Goal: Navigation & Orientation: Understand site structure

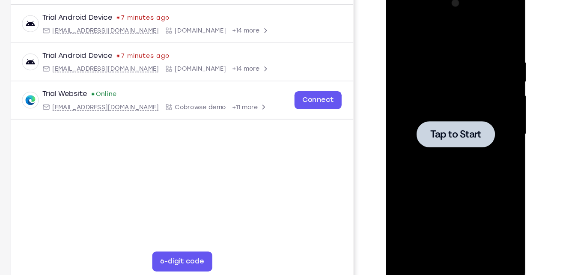
click at [418, 22] on div at bounding box center [446, 115] width 108 height 240
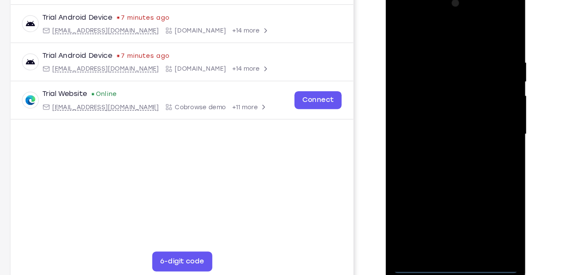
click at [447, 233] on div at bounding box center [446, 115] width 108 height 240
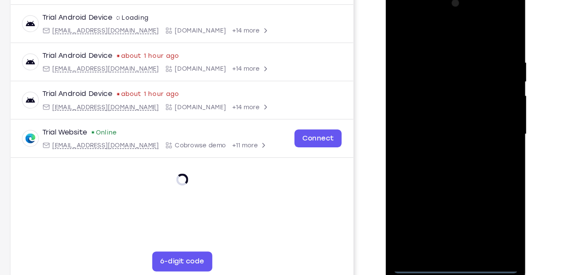
click at [487, 187] on div at bounding box center [446, 115] width 108 height 240
click at [418, 29] on div at bounding box center [446, 115] width 108 height 240
click at [483, 109] on div at bounding box center [446, 115] width 108 height 240
click at [485, 108] on div at bounding box center [446, 115] width 108 height 240
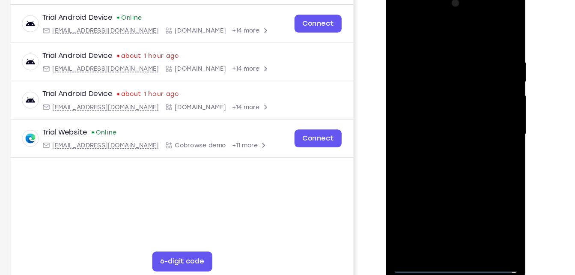
click at [439, 130] on div at bounding box center [446, 115] width 108 height 240
click at [443, 101] on div at bounding box center [446, 115] width 108 height 240
click at [449, 113] on div at bounding box center [446, 115] width 108 height 240
click at [451, 154] on div at bounding box center [446, 115] width 108 height 240
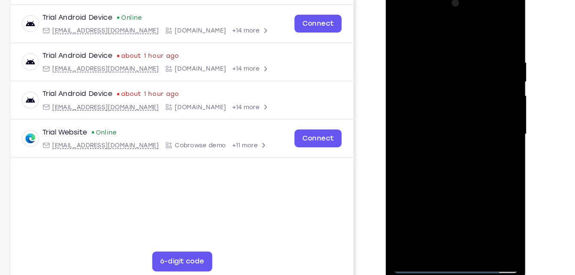
drag, startPoint x: 452, startPoint y: 29, endPoint x: 453, endPoint y: 3, distance: 26.6
click at [453, 3] on div at bounding box center [446, 115] width 108 height 240
drag, startPoint x: 461, startPoint y: 161, endPoint x: 473, endPoint y: 28, distance: 132.9
click at [473, 28] on div at bounding box center [446, 115] width 108 height 240
drag, startPoint x: 442, startPoint y: 184, endPoint x: 460, endPoint y: 45, distance: 140.0
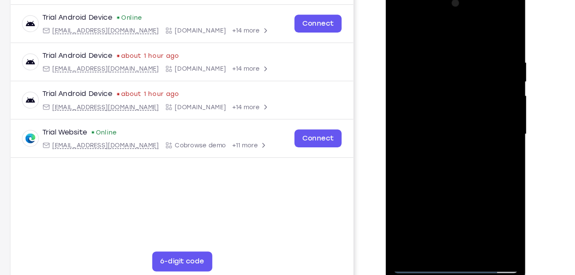
click at [460, 45] on div at bounding box center [446, 115] width 108 height 240
drag, startPoint x: 445, startPoint y: 172, endPoint x: 468, endPoint y: 48, distance: 126.8
click at [468, 48] on div at bounding box center [446, 115] width 108 height 240
drag, startPoint x: 445, startPoint y: 190, endPoint x: 464, endPoint y: 55, distance: 136.3
click at [464, 55] on div at bounding box center [446, 115] width 108 height 240
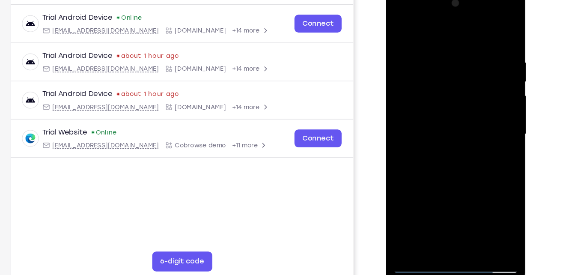
click at [426, 214] on div at bounding box center [446, 115] width 108 height 240
drag, startPoint x: 475, startPoint y: 127, endPoint x: 473, endPoint y: 176, distance: 49.3
click at [473, 176] on div at bounding box center [446, 115] width 108 height 240
click at [479, 153] on div at bounding box center [446, 115] width 108 height 240
click at [399, 29] on div at bounding box center [446, 115] width 108 height 240
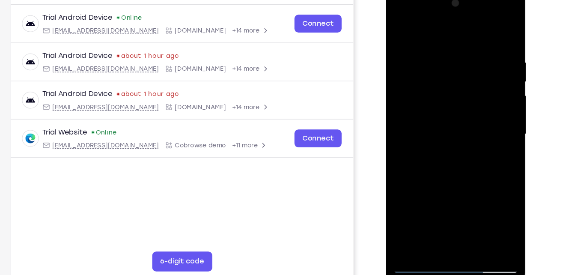
click at [414, 49] on div at bounding box center [446, 115] width 108 height 240
click at [398, 26] on div at bounding box center [446, 115] width 108 height 240
click at [437, 44] on div at bounding box center [446, 115] width 108 height 240
click at [399, 25] on div at bounding box center [446, 115] width 108 height 240
click at [440, 25] on div at bounding box center [446, 115] width 108 height 240
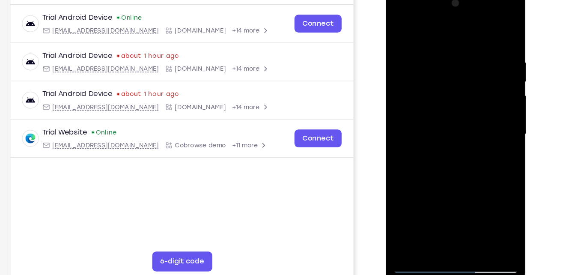
click at [437, 50] on div at bounding box center [446, 115] width 108 height 240
click at [407, 96] on div at bounding box center [446, 115] width 108 height 240
click at [471, 67] on div at bounding box center [446, 115] width 108 height 240
